Goal: Find specific page/section: Find specific page/section

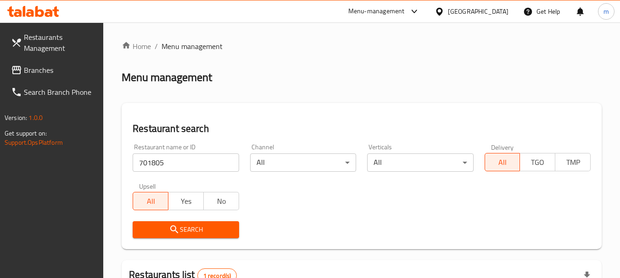
click at [474, 11] on div "[GEOGRAPHIC_DATA]" at bounding box center [478, 11] width 61 height 10
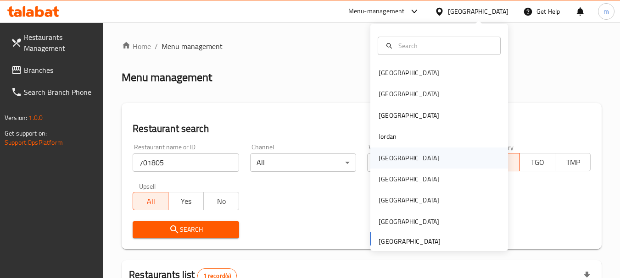
click at [384, 161] on div "[GEOGRAPHIC_DATA]" at bounding box center [409, 158] width 61 height 10
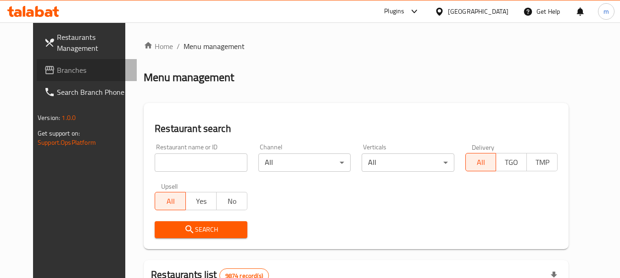
click at [57, 74] on span "Branches" at bounding box center [93, 70] width 72 height 11
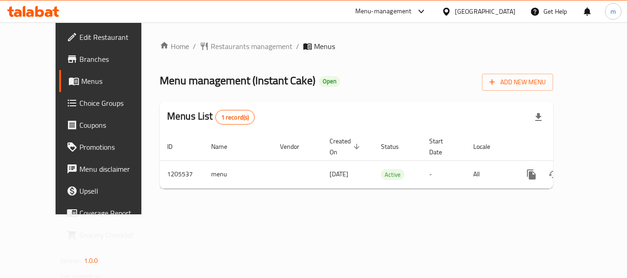
click at [203, 54] on div "Home / Restaurants management / Menus Menu management ( Instant Cake ) Open Add…" at bounding box center [356, 119] width 393 height 156
click at [211, 46] on span "Restaurants management" at bounding box center [252, 46] width 82 height 11
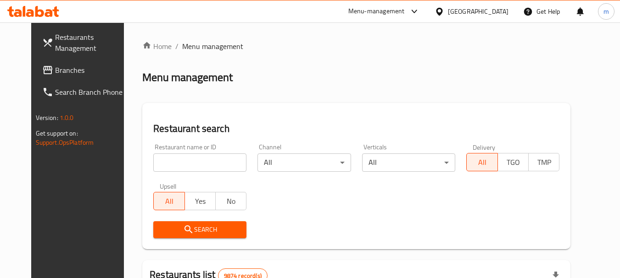
click at [177, 167] on input "search" at bounding box center [199, 163] width 93 height 18
paste input "670173"
type input "670173"
click at [183, 228] on icon "submit" at bounding box center [188, 229] width 11 height 11
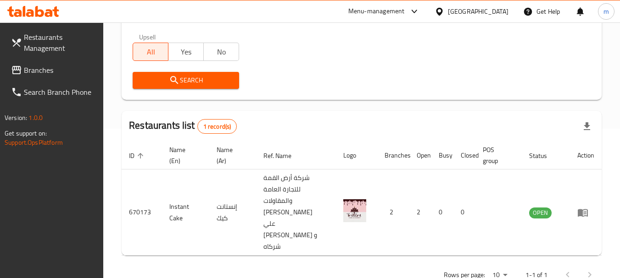
scroll to position [154, 0]
